Goal: Check status

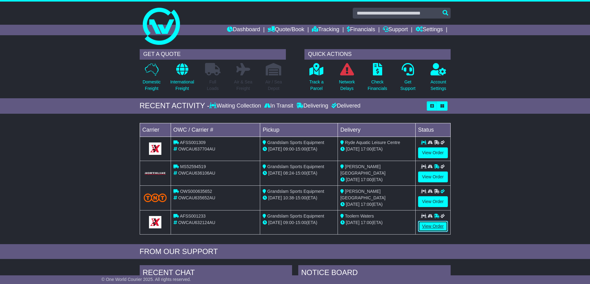
click at [430, 223] on link "View Order" at bounding box center [433, 226] width 30 height 11
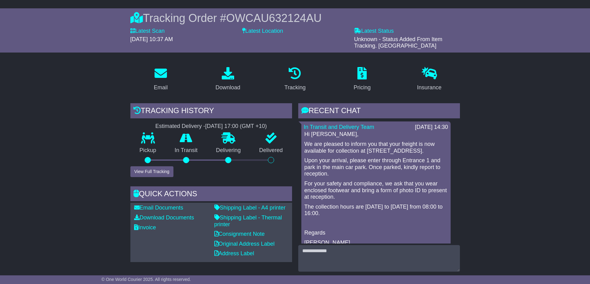
scroll to position [62, 0]
